Goal: Find specific page/section: Find specific page/section

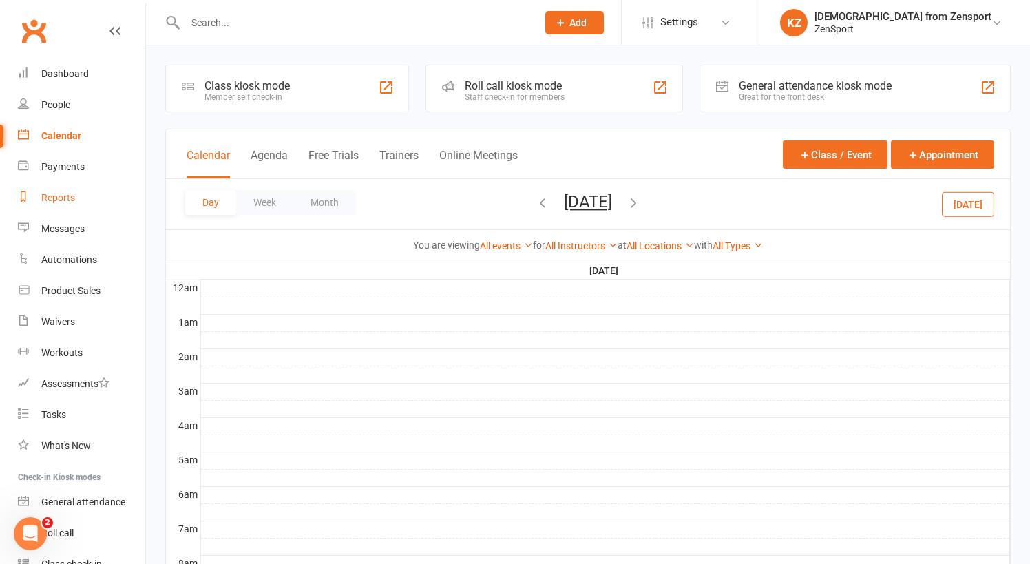
click at [63, 196] on div "Reports" at bounding box center [58, 197] width 34 height 11
select select "100"
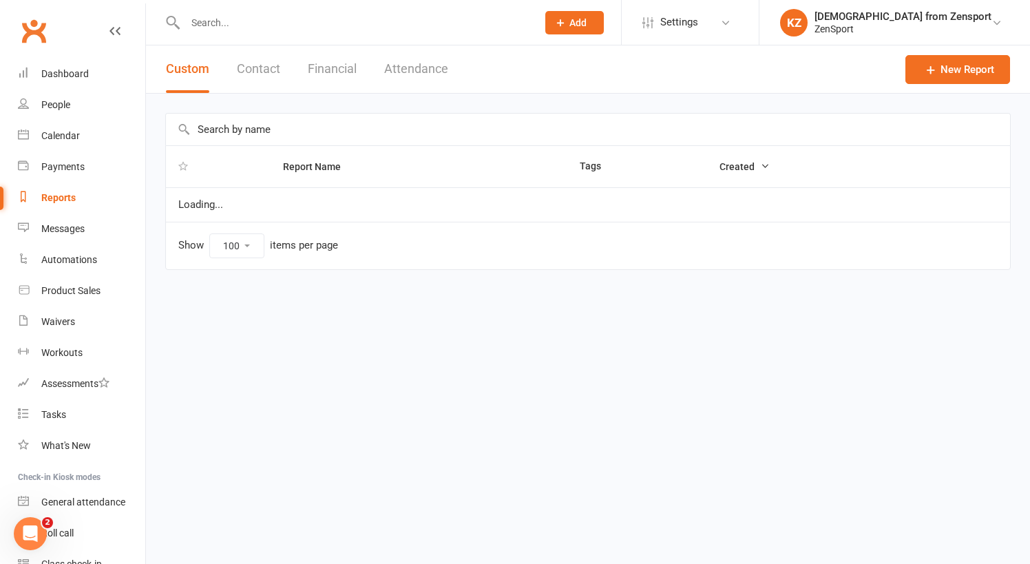
click at [229, 132] on input "text" at bounding box center [588, 130] width 844 height 32
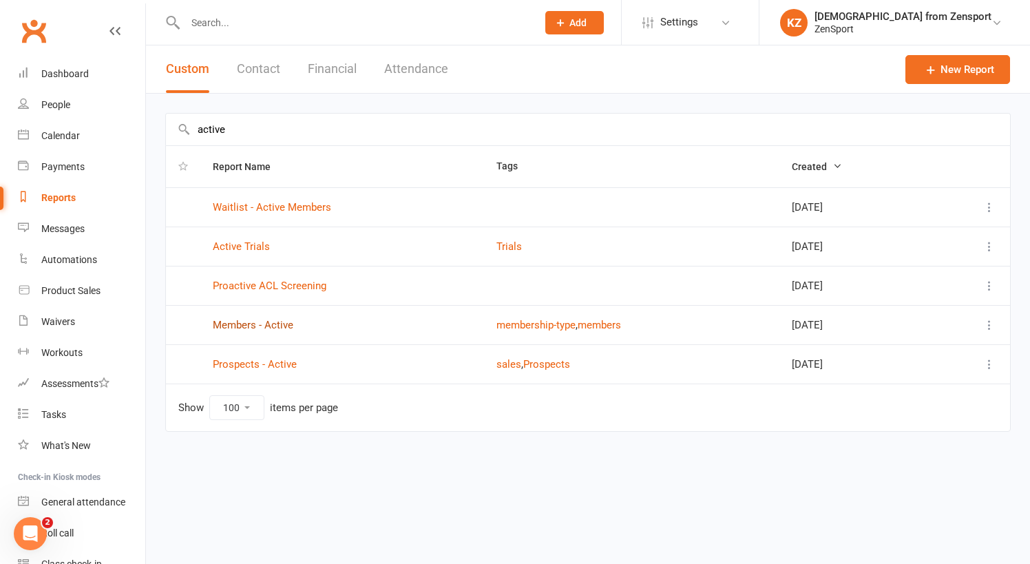
type input "active"
click at [256, 321] on link "Members - Active" at bounding box center [253, 325] width 81 height 12
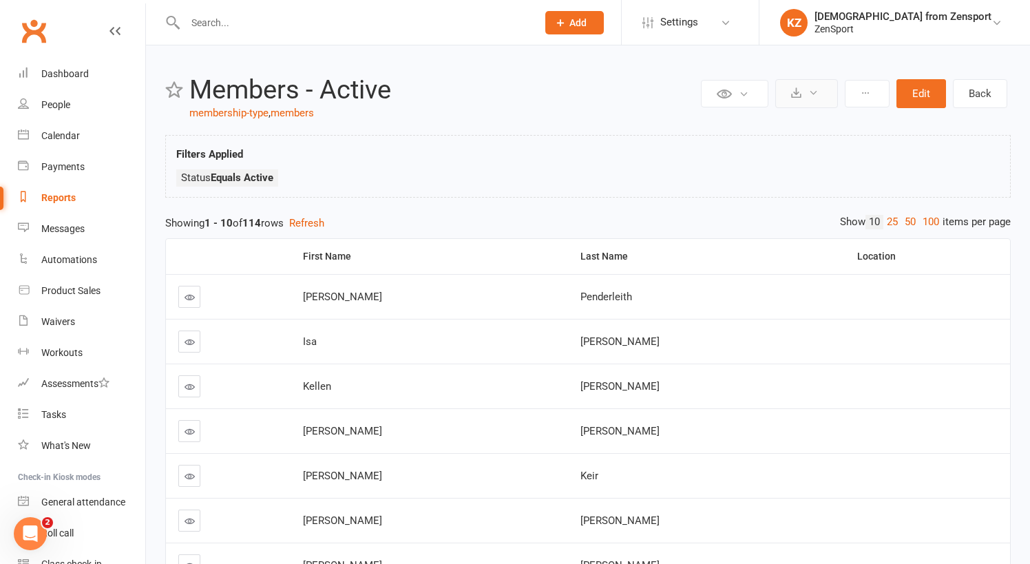
click at [800, 92] on icon at bounding box center [796, 92] width 10 height 10
click at [788, 122] on link "Export to CSV" at bounding box center [765, 127] width 145 height 28
click at [72, 196] on div "Reports" at bounding box center [58, 197] width 34 height 11
select select "100"
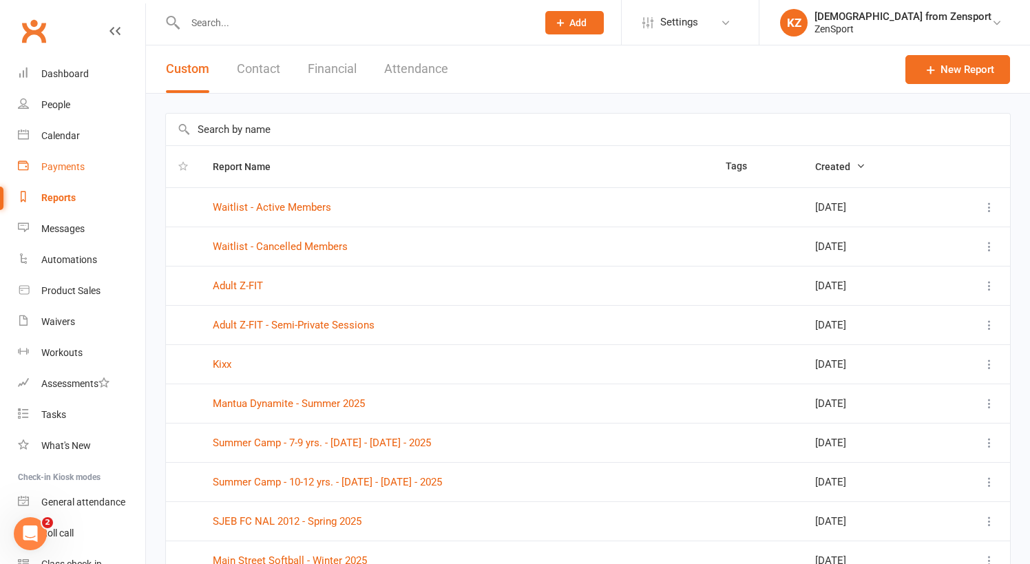
click at [68, 169] on div "Payments" at bounding box center [62, 166] width 43 height 11
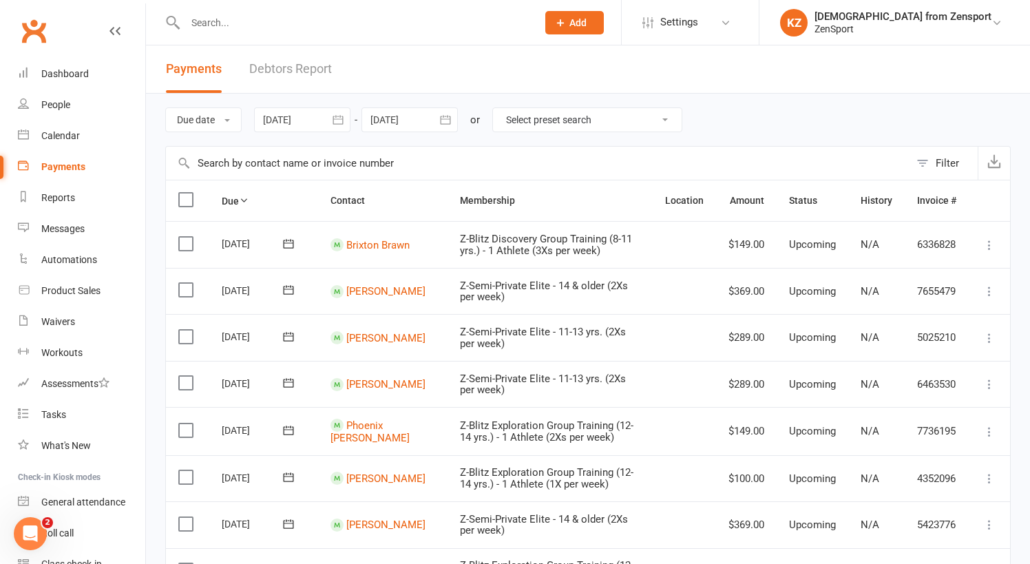
click at [318, 118] on div at bounding box center [302, 119] width 96 height 25
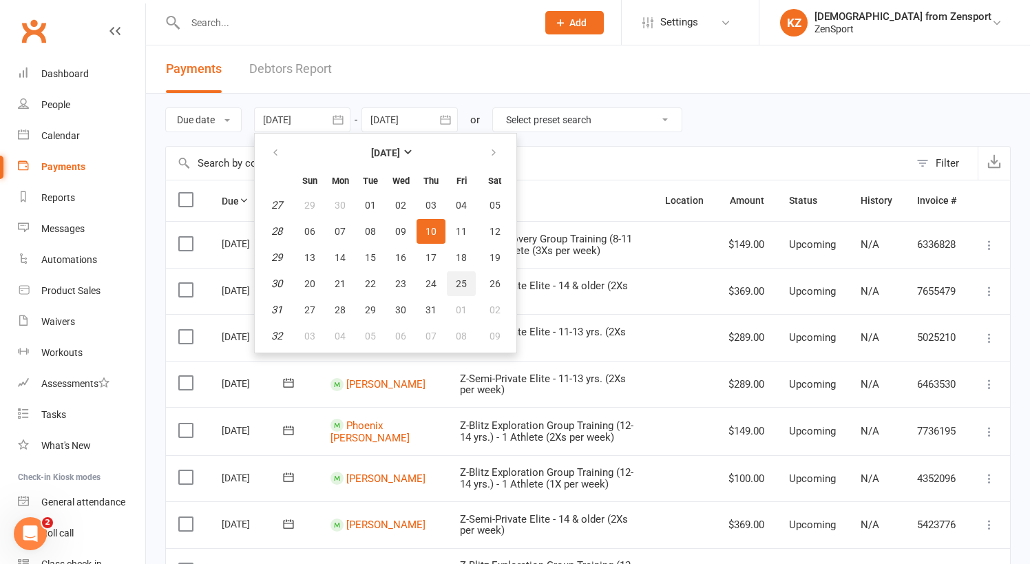
click at [467, 278] on span "25" at bounding box center [461, 283] width 11 height 11
type input "25 Jul 2025"
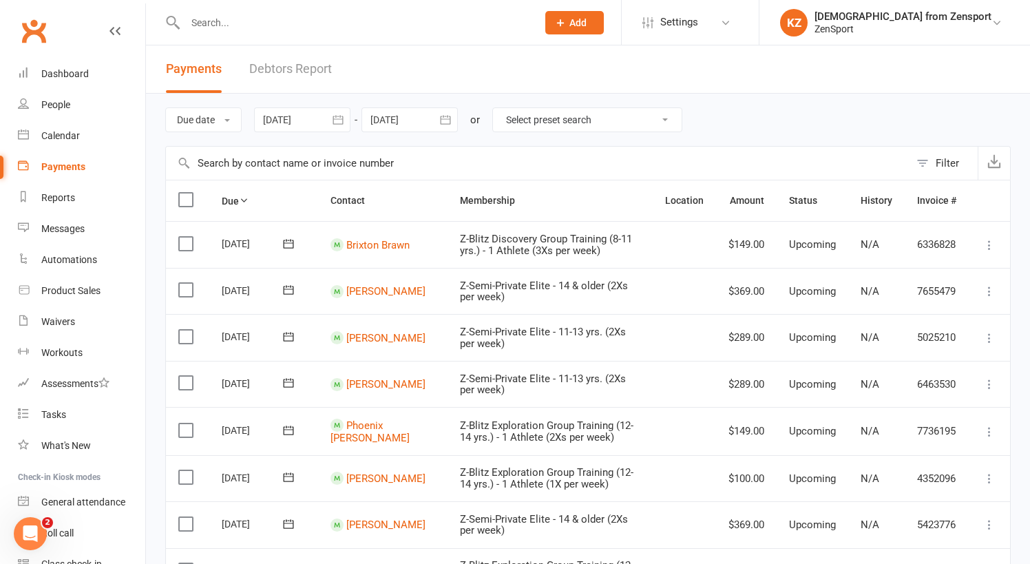
click at [448, 113] on icon "button" at bounding box center [446, 120] width 14 height 14
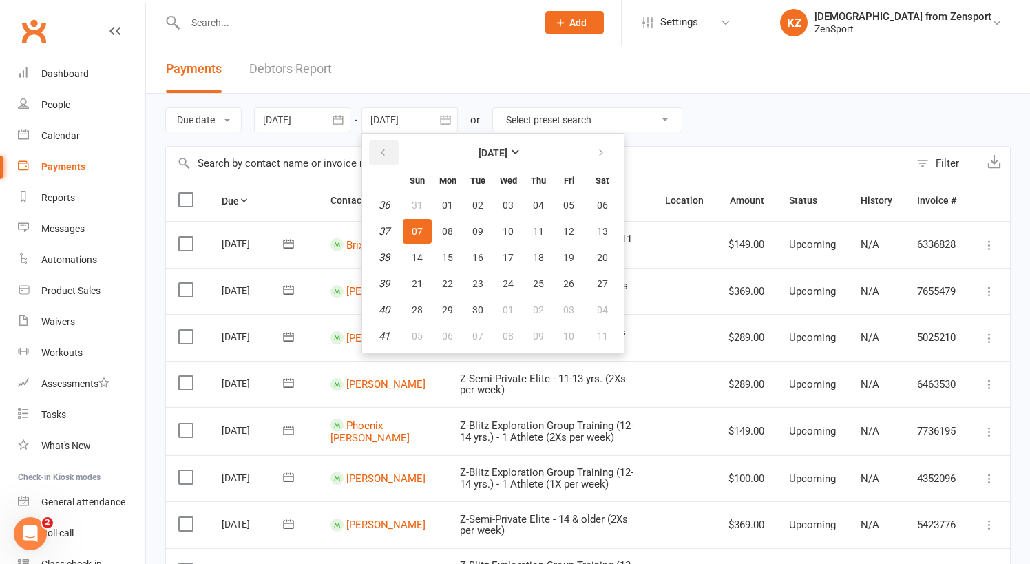
click at [383, 147] on button "button" at bounding box center [384, 153] width 30 height 25
click at [422, 253] on span "10" at bounding box center [417, 257] width 11 height 11
type input "10 Aug 2025"
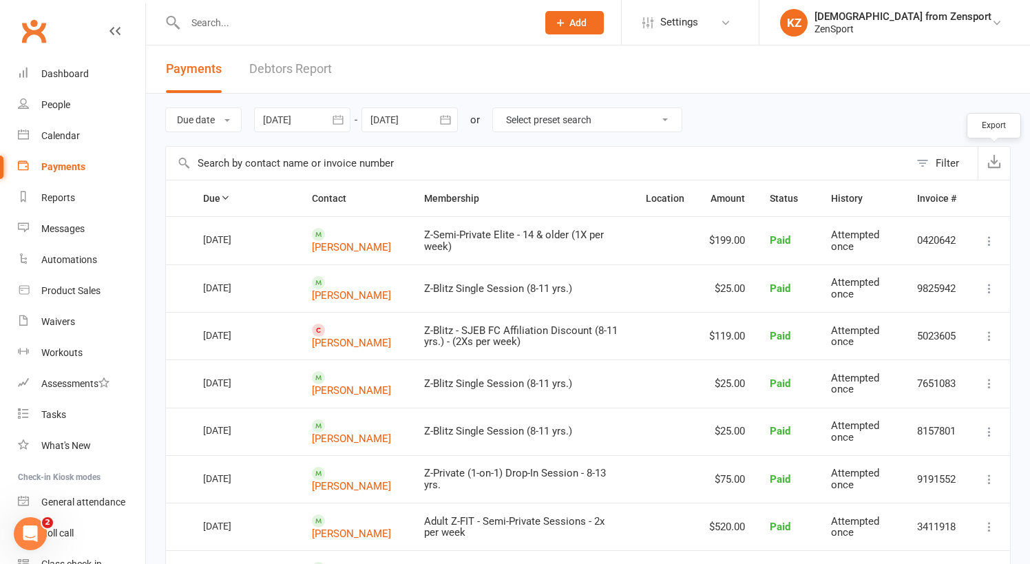
click at [997, 162] on icon "button" at bounding box center [995, 161] width 14 height 14
click at [309, 25] on input "text" at bounding box center [354, 22] width 346 height 19
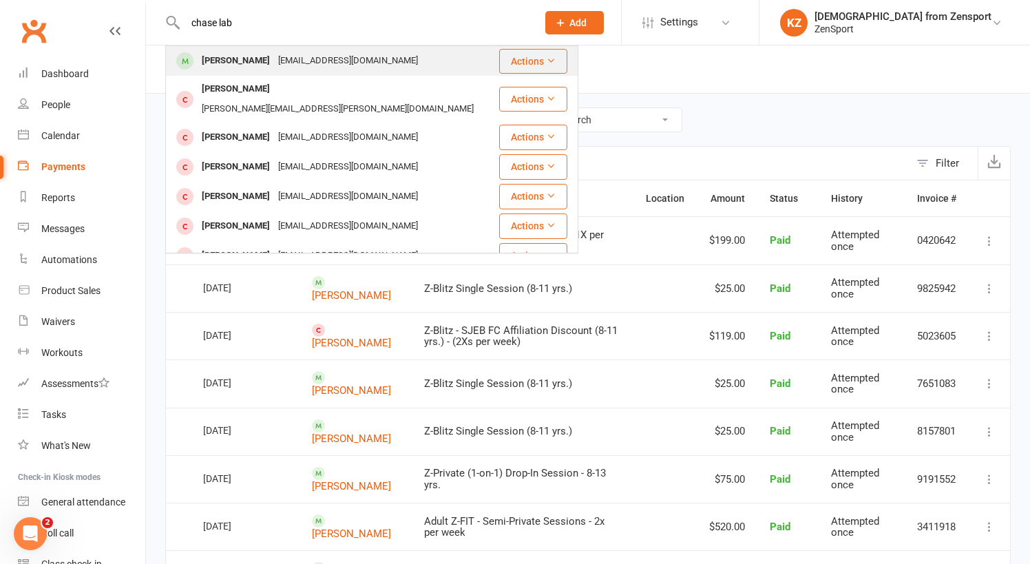
type input "chase lab"
click at [309, 55] on div "Afiume1990@gmail.com" at bounding box center [348, 61] width 148 height 20
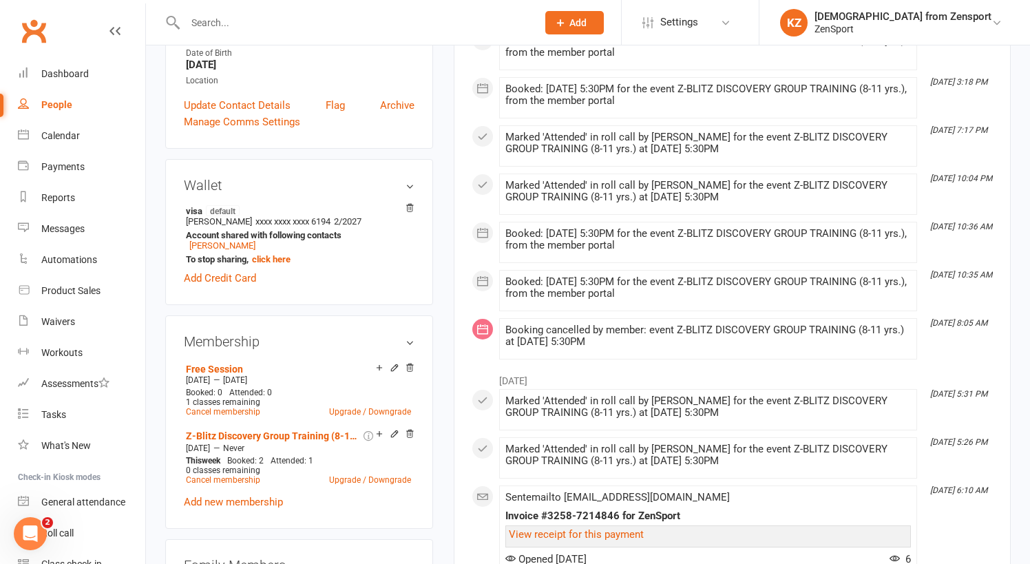
scroll to position [323, 0]
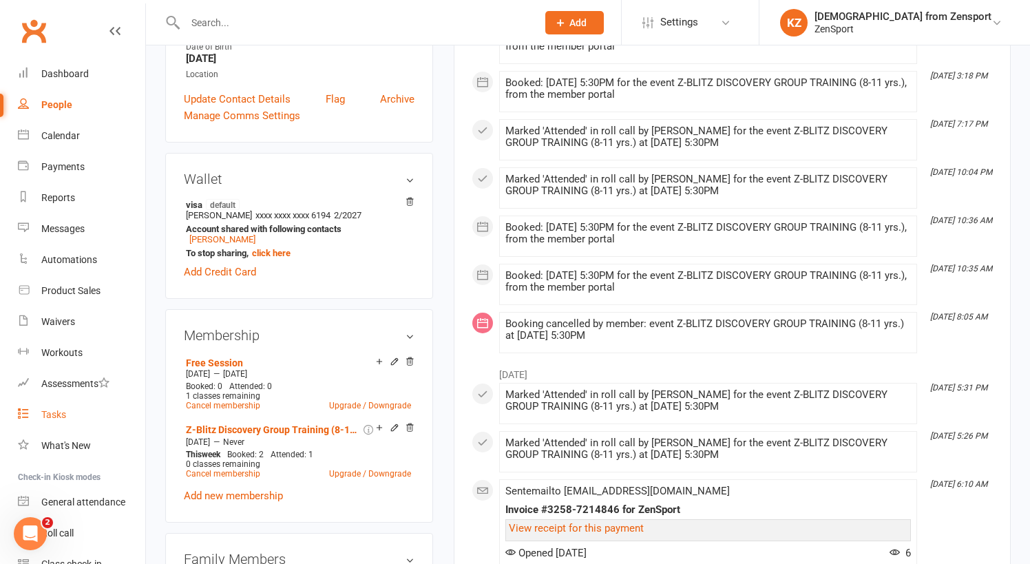
click at [56, 415] on div "Tasks" at bounding box center [53, 414] width 25 height 11
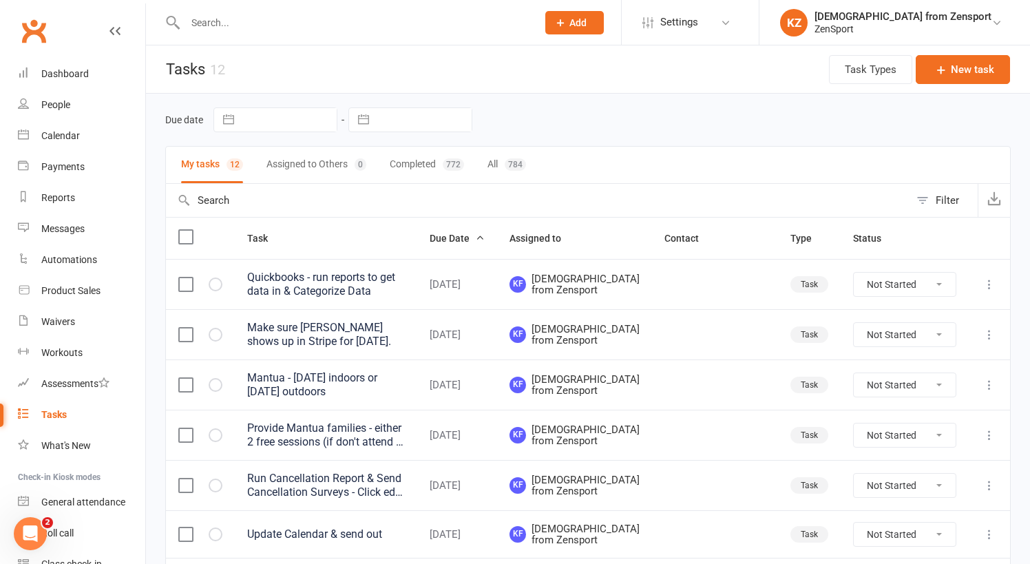
click at [336, 27] on input "text" at bounding box center [354, 22] width 346 height 19
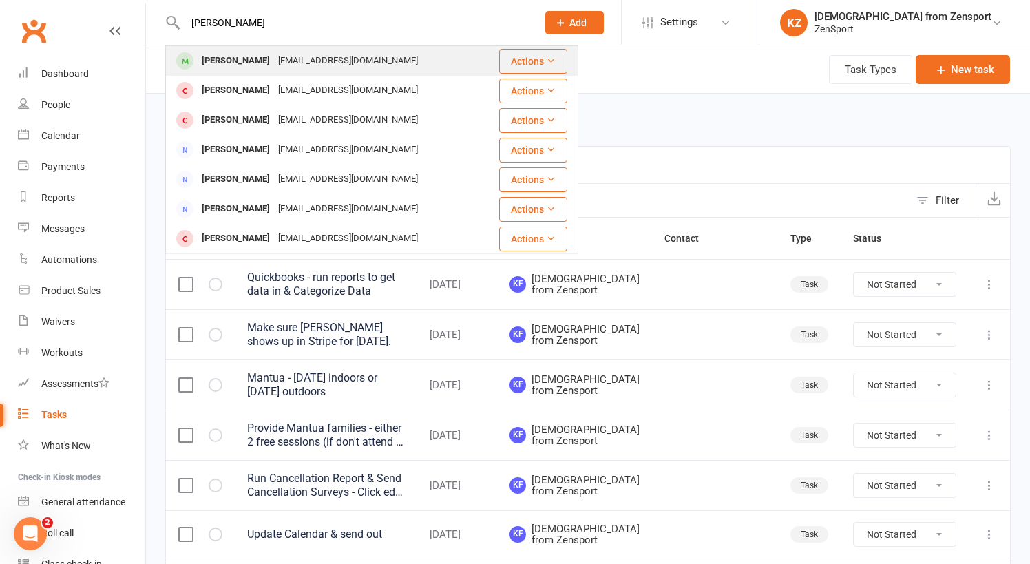
type input "finn mur"
click at [335, 51] on div "Dfitzpatrick4@gmail.com" at bounding box center [348, 61] width 148 height 20
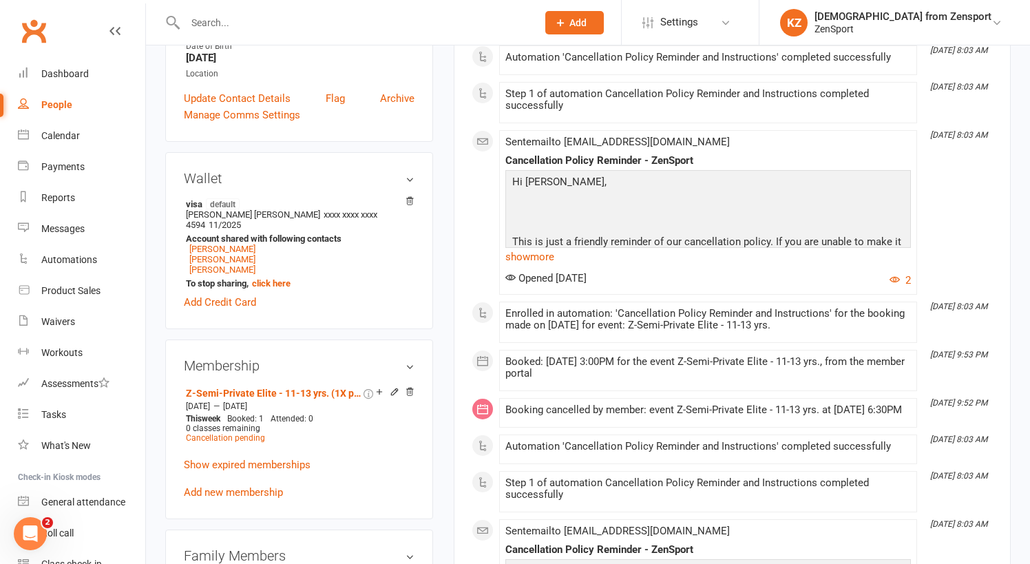
scroll to position [351, 0]
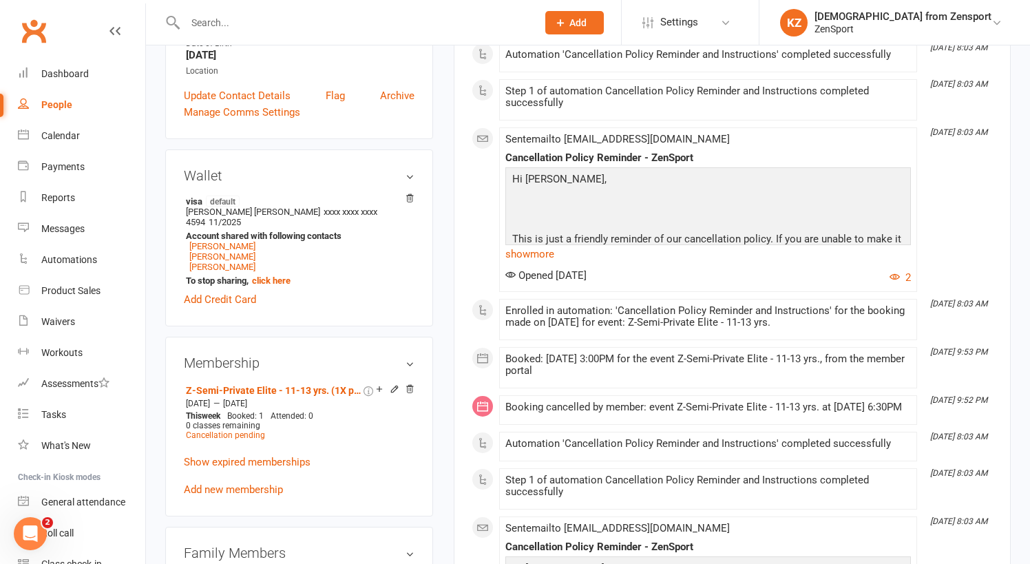
click at [295, 26] on input "text" at bounding box center [354, 22] width 346 height 19
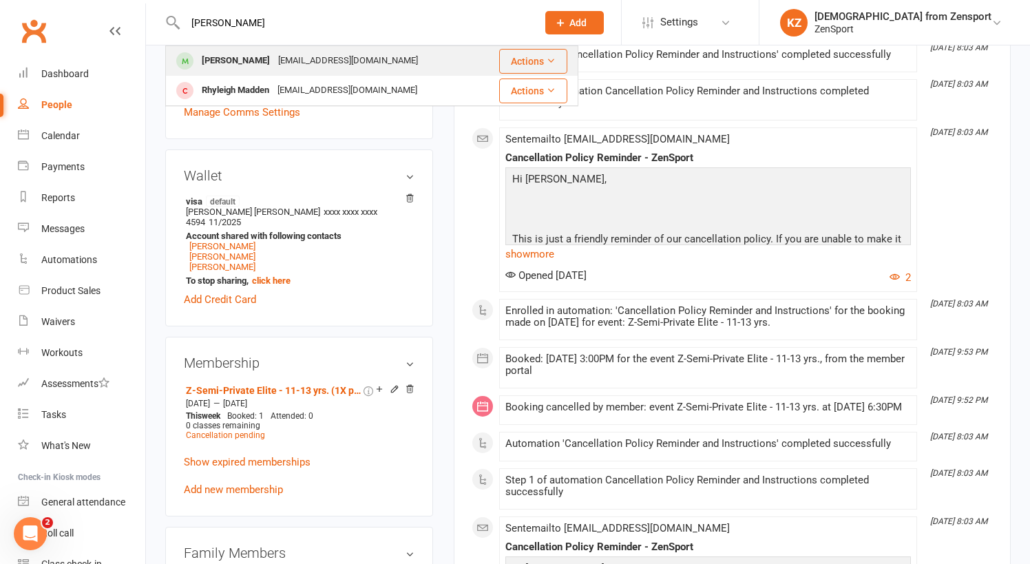
type input "rhys"
click at [304, 53] on div "Amybrunner1980@gmail.com" at bounding box center [348, 61] width 148 height 20
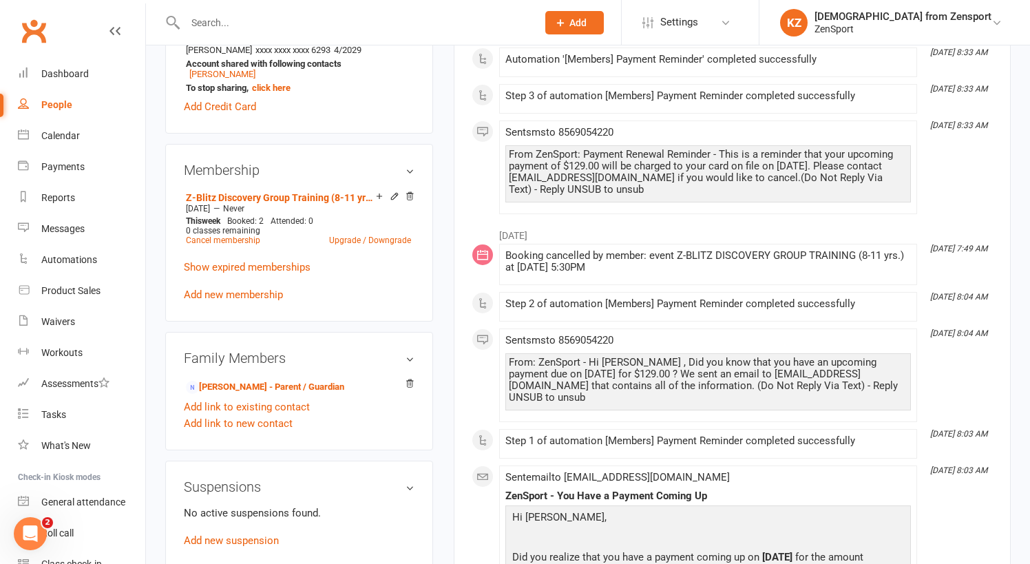
scroll to position [477, 0]
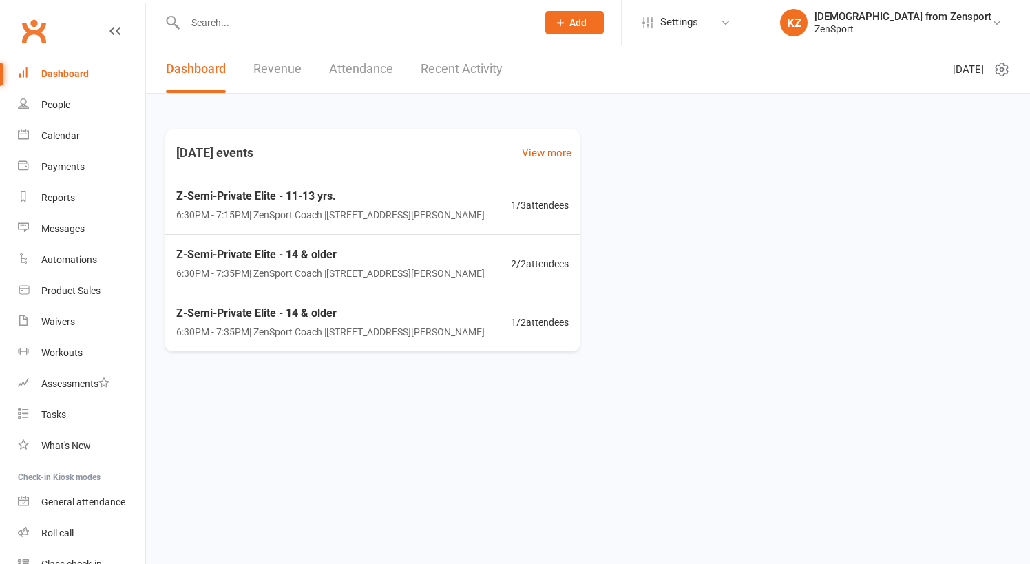
click at [262, 19] on input "text" at bounding box center [354, 22] width 346 height 19
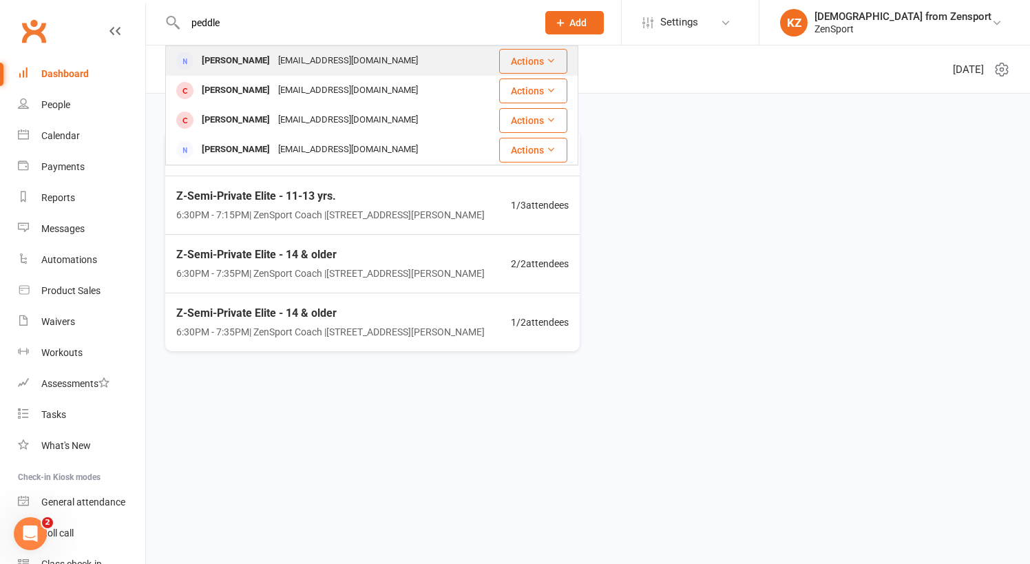
type input "peddle"
click at [278, 61] on div "[EMAIL_ADDRESS][DOMAIN_NAME]" at bounding box center [348, 61] width 148 height 20
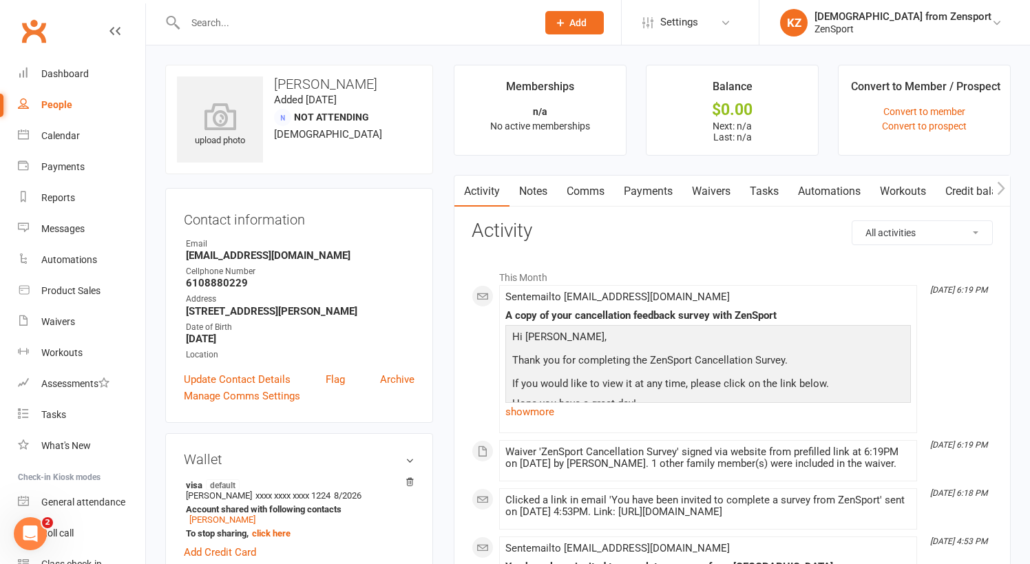
click at [711, 188] on link "Waivers" at bounding box center [712, 192] width 58 height 32
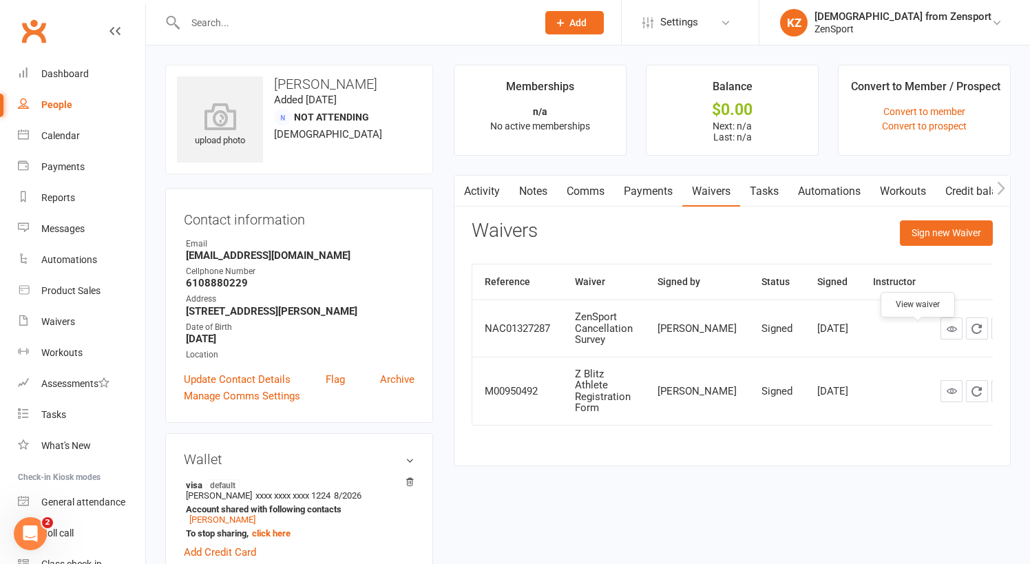
click at [941, 334] on link at bounding box center [952, 329] width 22 height 22
click at [947, 334] on icon at bounding box center [952, 329] width 10 height 10
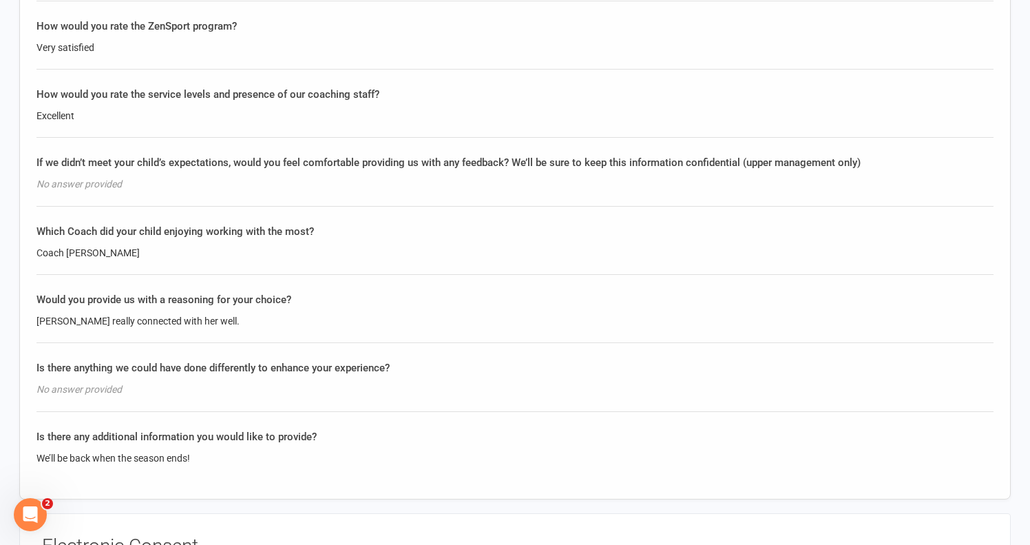
scroll to position [1111, 0]
